Goal: Entertainment & Leisure: Consume media (video, audio)

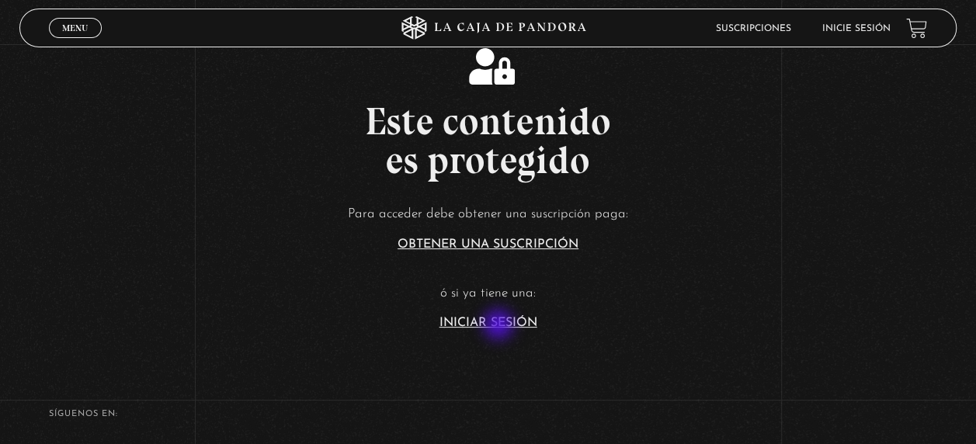
click at [500, 326] on link "Iniciar Sesión" at bounding box center [488, 323] width 98 height 12
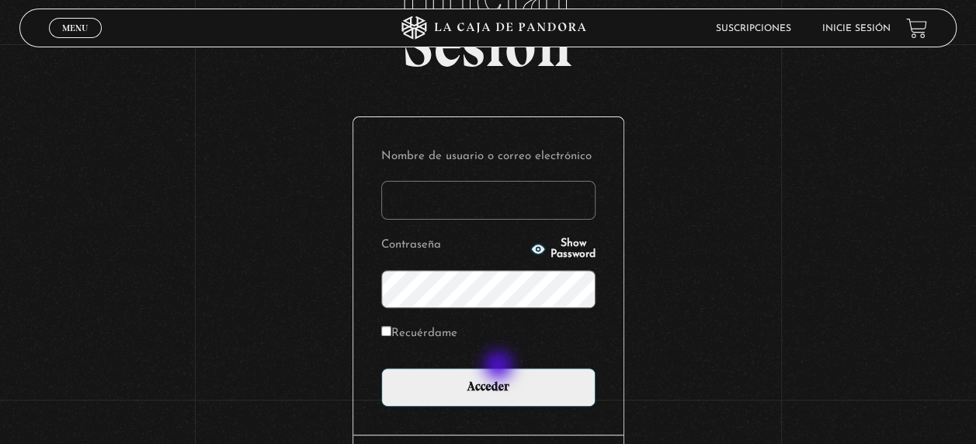
scroll to position [113, 0]
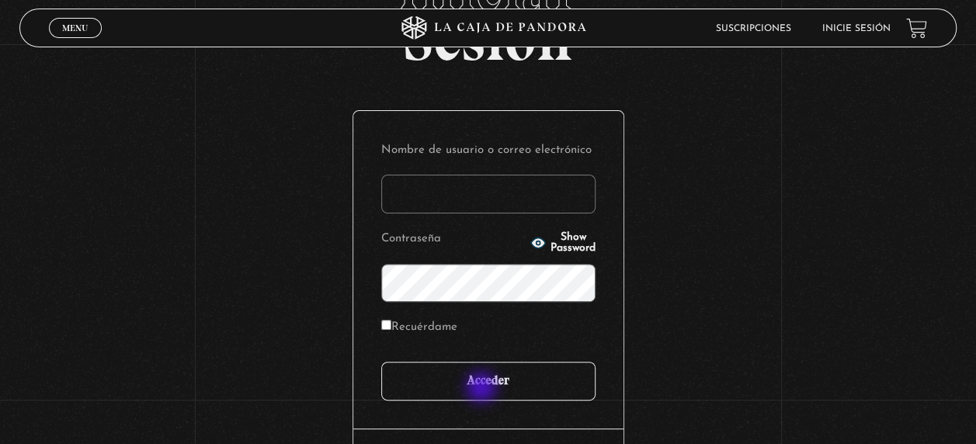
type input "[EMAIL_ADDRESS][DOMAIN_NAME]"
click at [483, 385] on input "Acceder" at bounding box center [488, 381] width 214 height 39
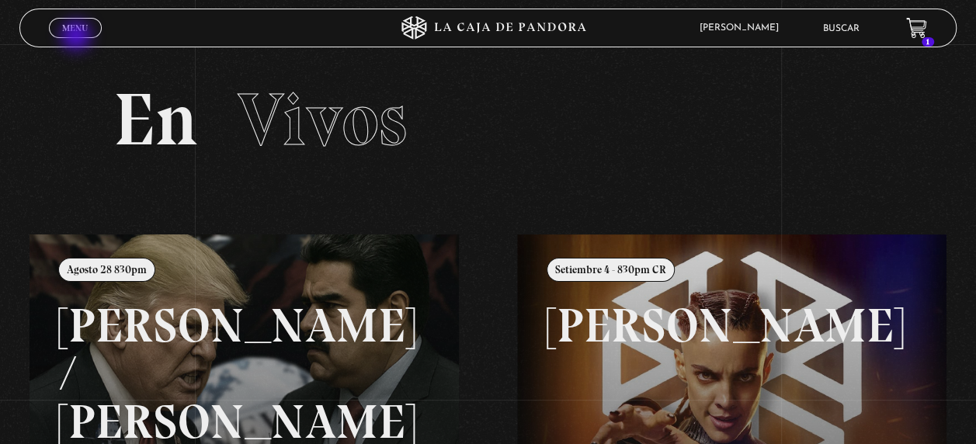
click at [78, 37] on span "Cerrar" at bounding box center [75, 41] width 36 height 11
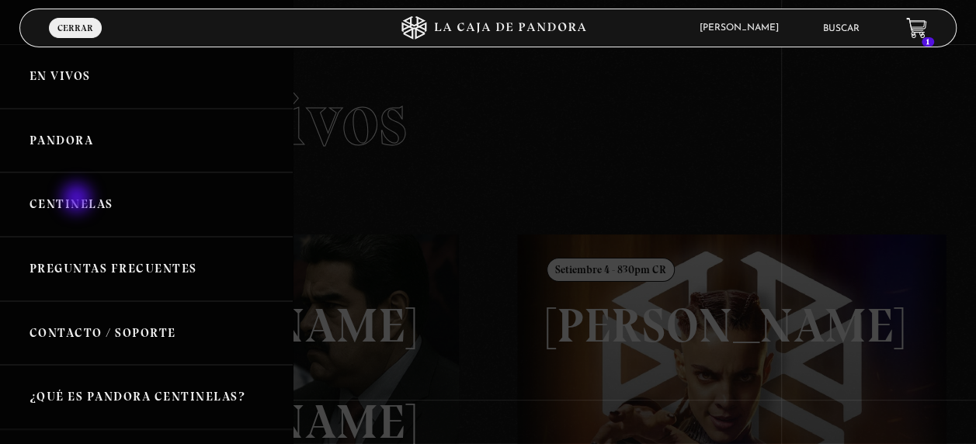
click at [81, 194] on link "Centinelas" at bounding box center [146, 204] width 293 height 64
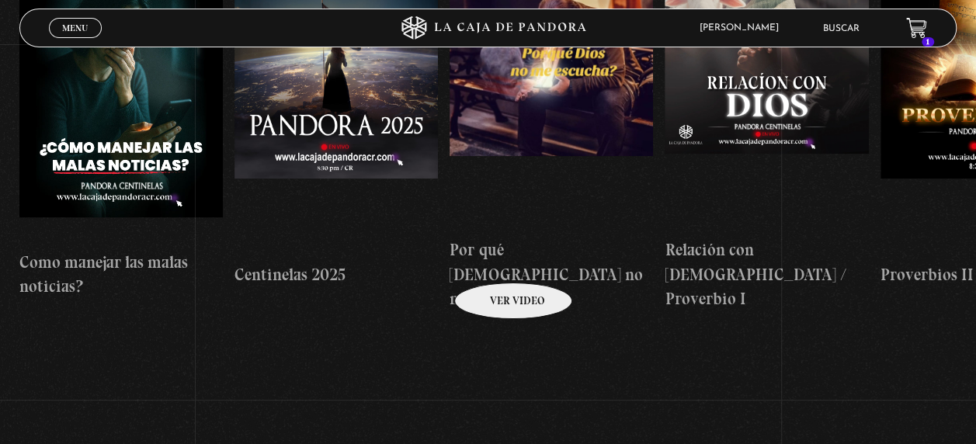
scroll to position [193, 0]
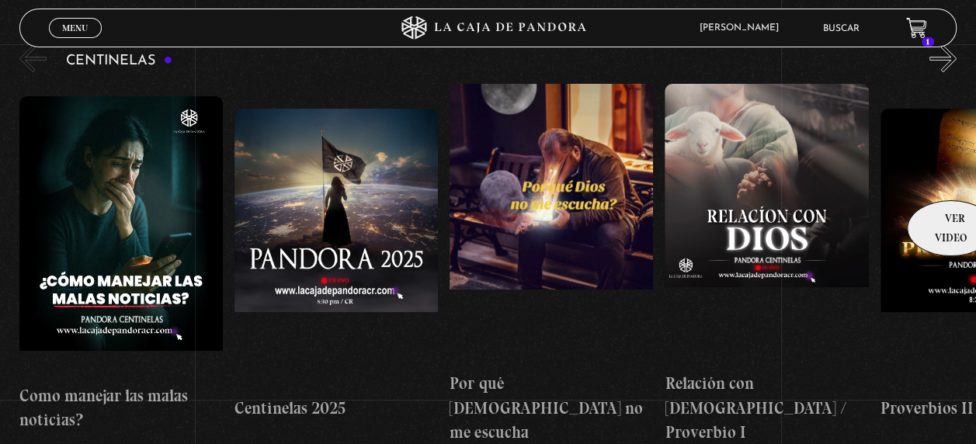
click at [946, 177] on figure at bounding box center [981, 248] width 203 height 279
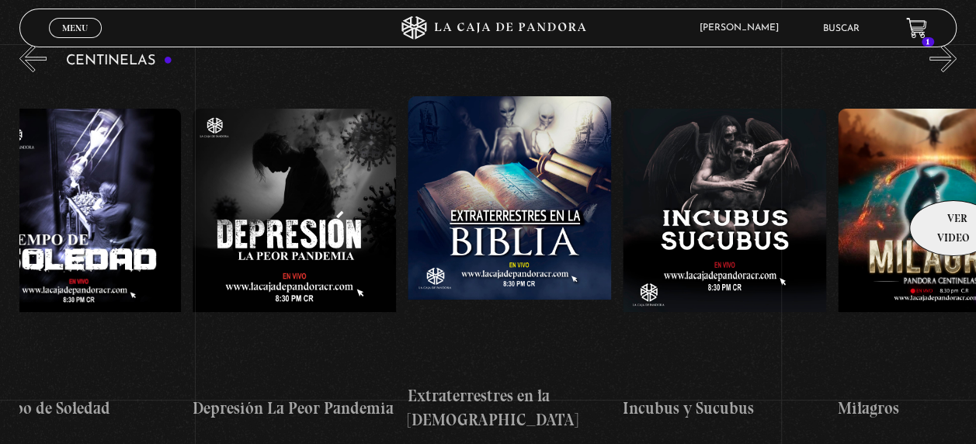
scroll to position [0, 6614]
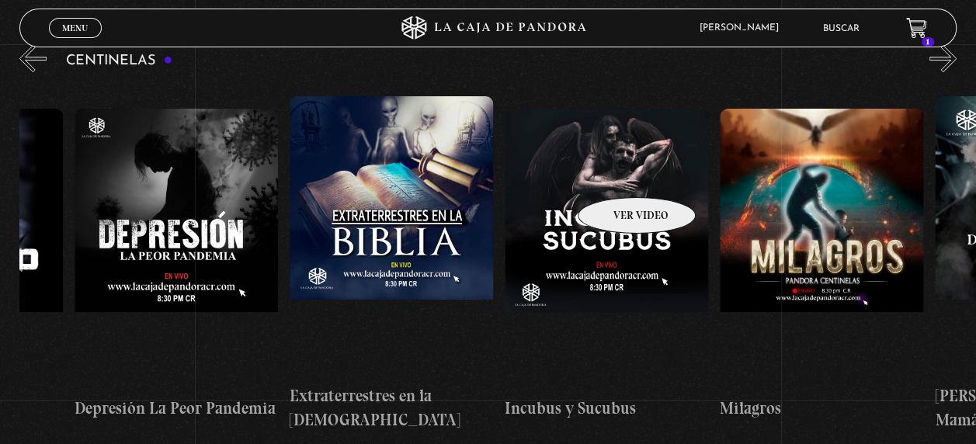
click at [616, 174] on figure at bounding box center [606, 248] width 203 height 279
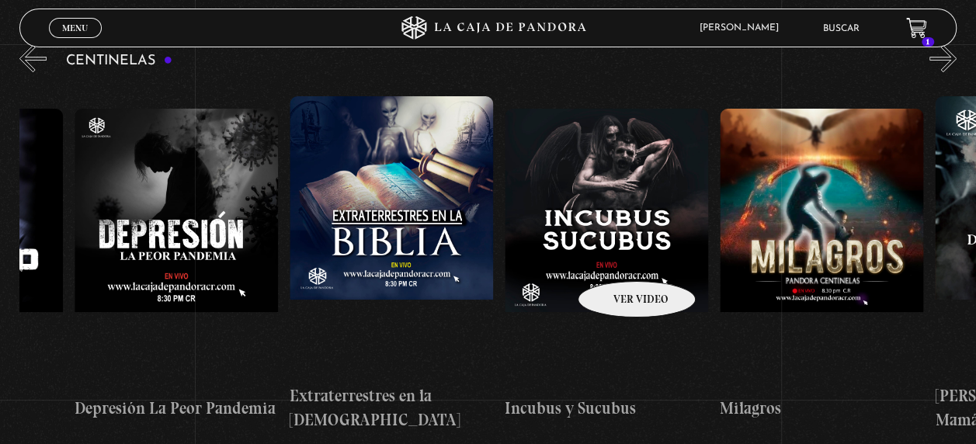
click at [616, 258] on figure at bounding box center [606, 248] width 203 height 279
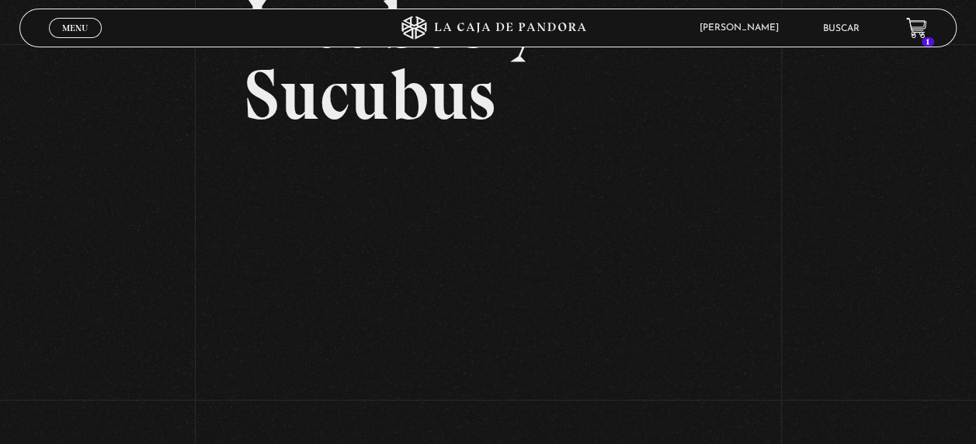
scroll to position [216, 0]
